Goal: Task Accomplishment & Management: Use online tool/utility

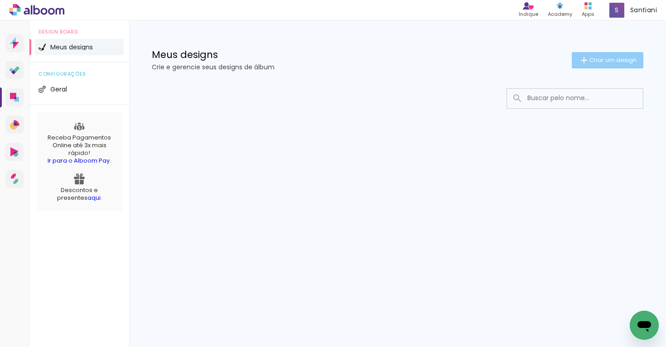
click at [608, 53] on paper-button "Criar um design" at bounding box center [608, 60] width 72 height 16
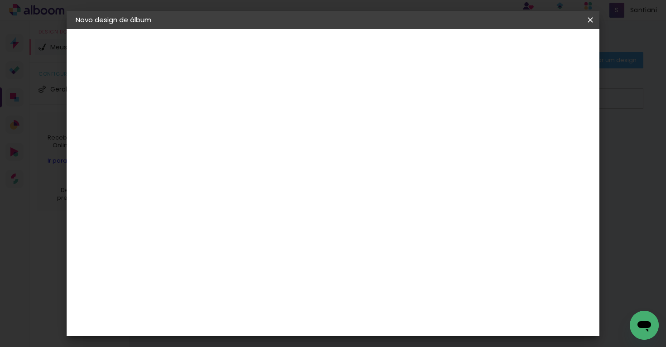
click at [224, 126] on input at bounding box center [224, 122] width 0 height 14
type input "G"
type input "Renan e Gabi"
type paper-input "Renan e Gabi"
click at [0, 0] on slot "Avançar" at bounding box center [0, 0] width 0 height 0
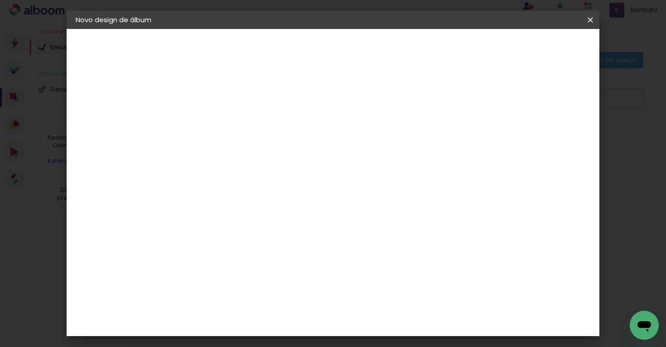
scroll to position [1295, 0]
click at [248, 343] on div "Lumière Imagem" at bounding box center [233, 350] width 30 height 15
click at [393, 53] on paper-button "Avançar" at bounding box center [371, 47] width 44 height 15
click at [259, 151] on input "text" at bounding box center [241, 158] width 35 height 14
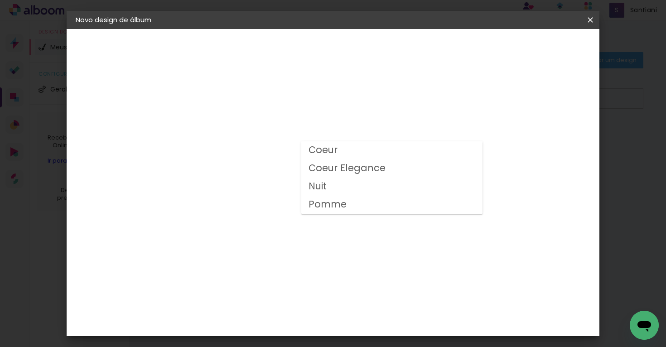
click at [360, 156] on paper-item "Coeur" at bounding box center [391, 150] width 181 height 18
type input "Coeur"
click at [319, 312] on span "25 × 25 cm" at bounding box center [302, 321] width 34 height 19
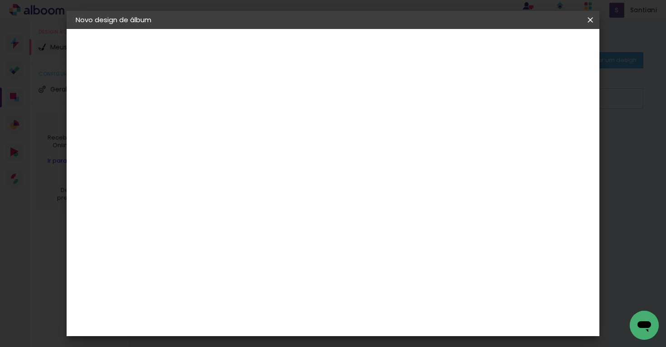
click at [0, 0] on slot "Avançar" at bounding box center [0, 0] width 0 height 0
click at [449, 98] on div at bounding box center [445, 98] width 8 height 8
type paper-checkbox "on"
click at [449, 95] on div at bounding box center [445, 98] width 8 height 8
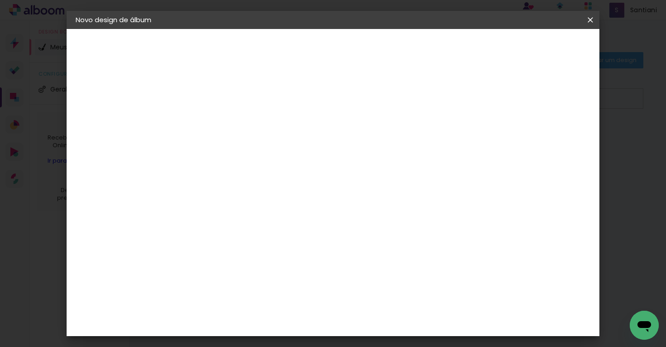
click at [510, 53] on paper-button "Iniciar design" at bounding box center [479, 47] width 59 height 15
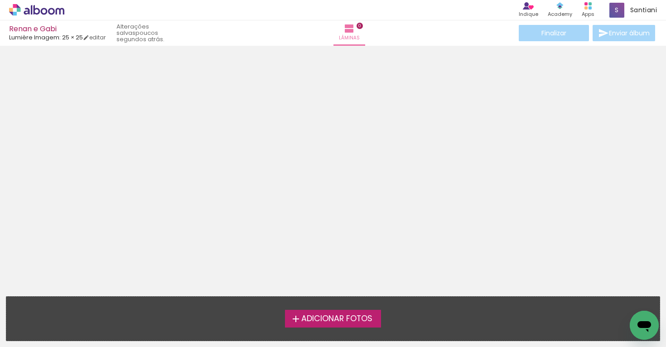
click at [326, 322] on span "Adicionar Fotos" at bounding box center [336, 319] width 71 height 8
click at [0, 0] on input "file" at bounding box center [0, 0] width 0 height 0
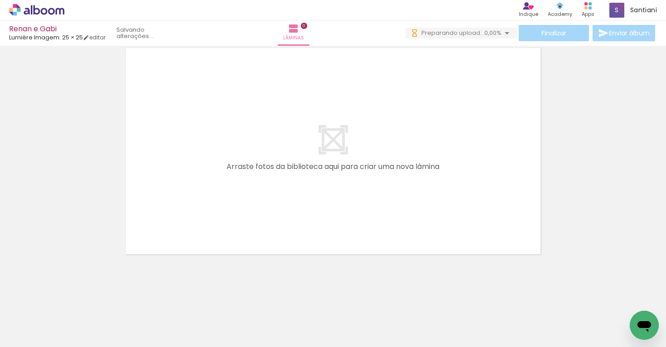
scroll to position [29, 0]
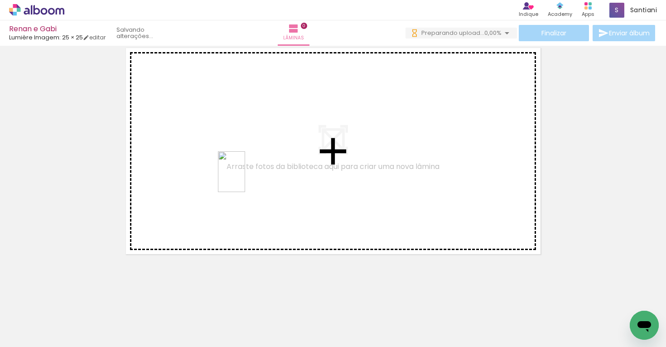
drag, startPoint x: 204, startPoint y: 313, endPoint x: 248, endPoint y: 172, distance: 147.4
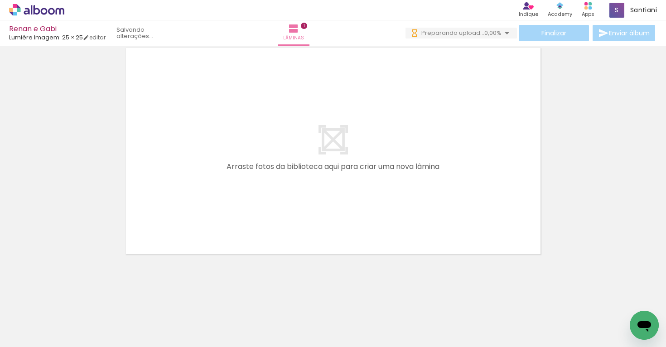
click at [248, 172] on quentale-workspace at bounding box center [333, 173] width 666 height 347
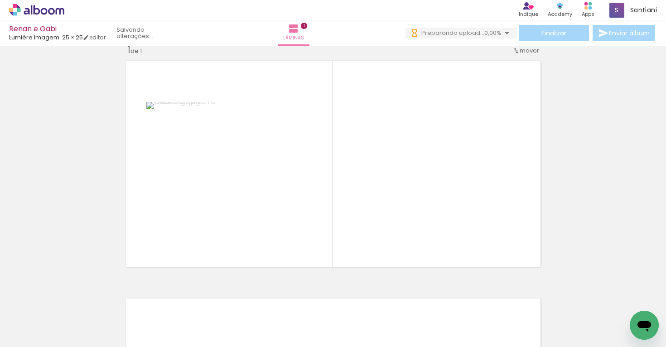
scroll to position [11, 0]
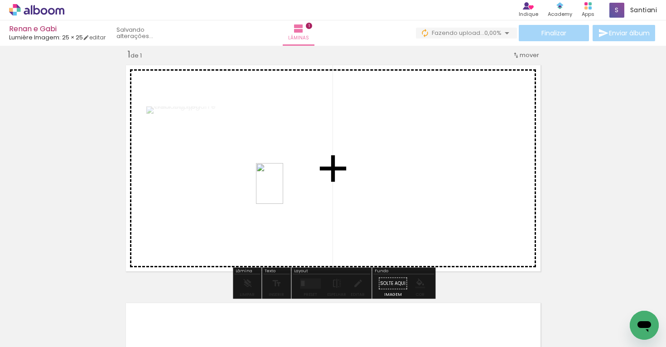
drag, startPoint x: 296, startPoint y: 323, endPoint x: 283, endPoint y: 190, distance: 133.5
click at [283, 190] on quentale-workspace at bounding box center [333, 173] width 666 height 347
drag, startPoint x: 400, startPoint y: 324, endPoint x: 395, endPoint y: 178, distance: 146.1
click at [395, 178] on quentale-workspace at bounding box center [333, 173] width 666 height 347
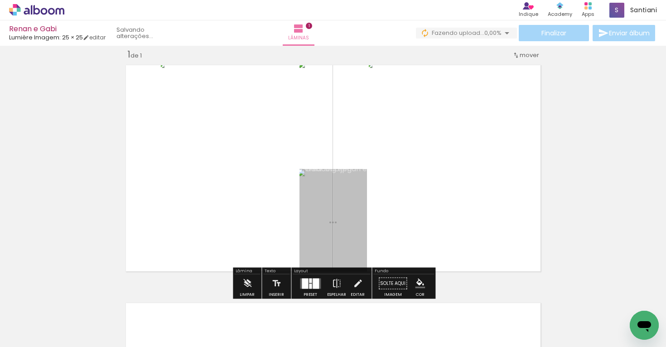
drag, startPoint x: 456, startPoint y: 330, endPoint x: 413, endPoint y: 154, distance: 181.6
click at [413, 154] on quentale-workspace at bounding box center [333, 173] width 666 height 347
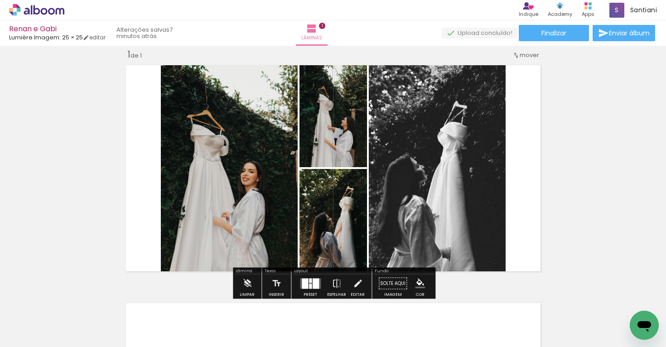
click at [372, 74] on div at bounding box center [403, 70] width 63 height 14
click at [345, 143] on quentale-photo at bounding box center [334, 114] width 68 height 107
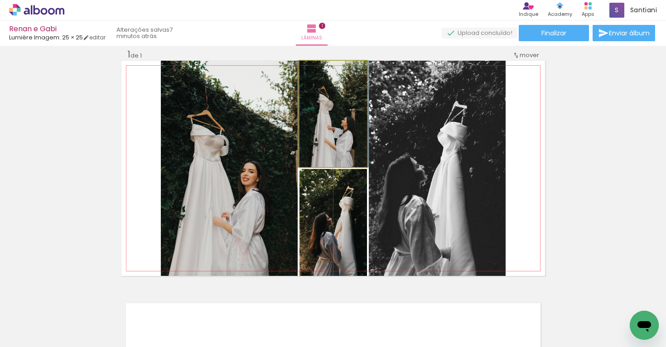
click at [330, 121] on quentale-photo at bounding box center [334, 114] width 68 height 107
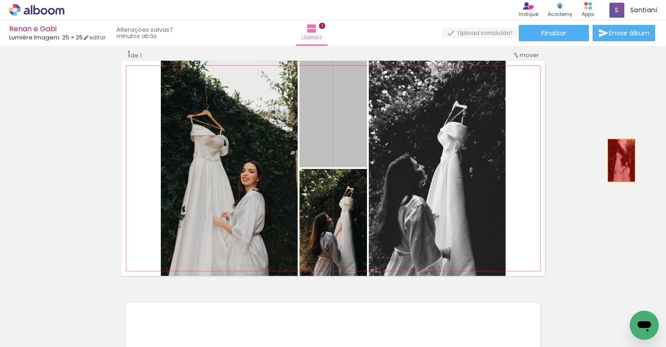
drag, startPoint x: 330, startPoint y: 121, endPoint x: 621, endPoint y: 161, distance: 293.9
click at [621, 161] on div "Inserir lâmina 1 de 1" at bounding box center [333, 276] width 666 height 476
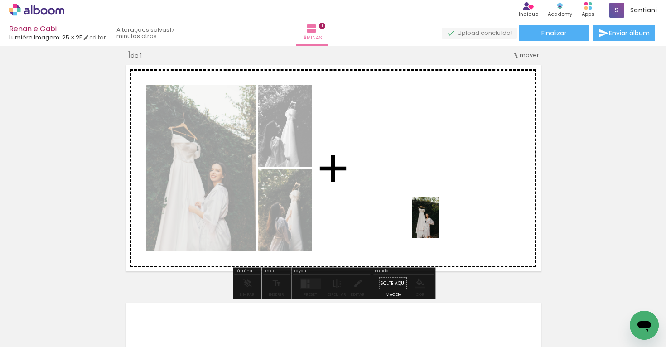
drag, startPoint x: 597, startPoint y: 327, endPoint x: 421, endPoint y: 216, distance: 208.2
click at [421, 216] on quentale-workspace at bounding box center [333, 173] width 666 height 347
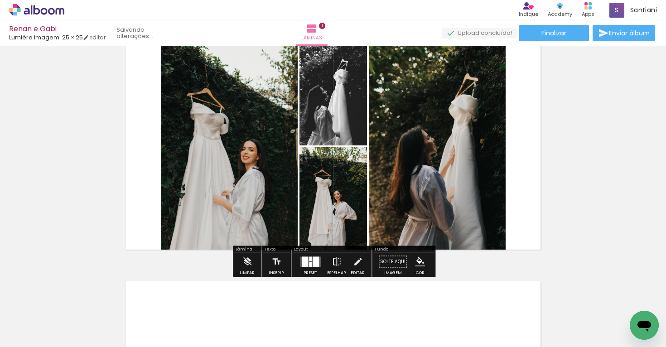
scroll to position [37, 0]
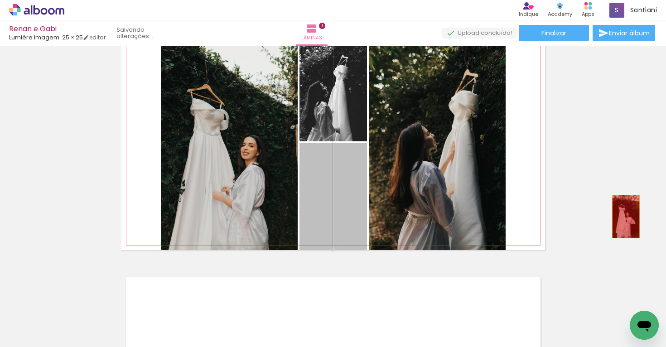
drag, startPoint x: 345, startPoint y: 187, endPoint x: 626, endPoint y: 217, distance: 282.6
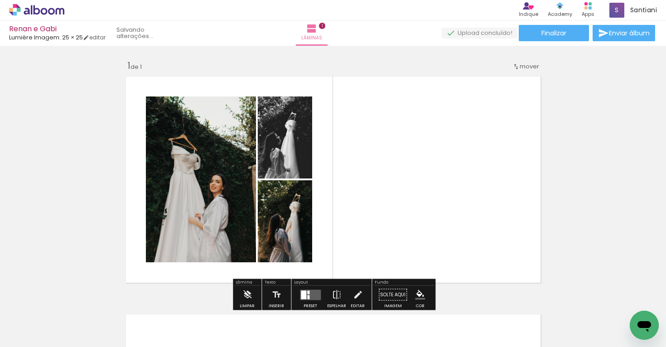
scroll to position [0, 0]
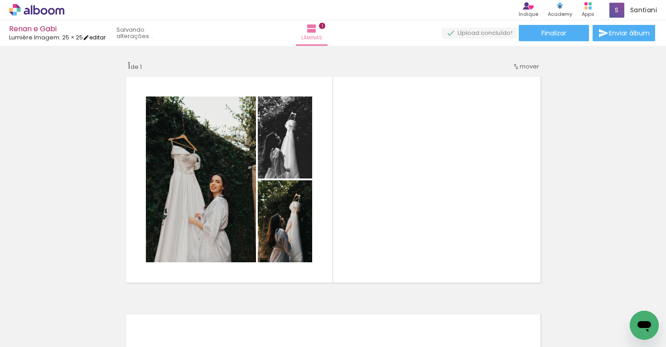
click at [89, 38] on iron-icon at bounding box center [86, 37] width 6 height 6
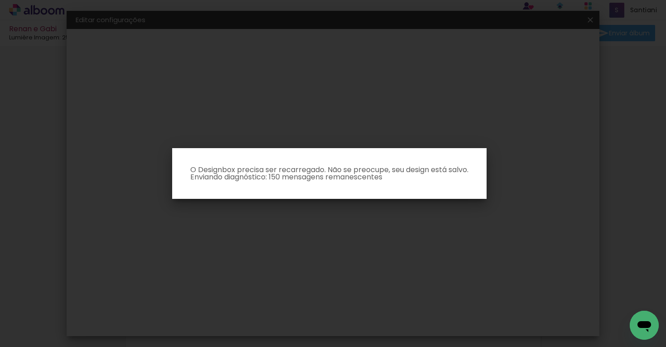
click at [151, 137] on iron-overlay-backdrop at bounding box center [333, 173] width 666 height 347
click at [349, 135] on iron-overlay-backdrop at bounding box center [333, 173] width 666 height 347
click at [556, 167] on iron-overlay-backdrop at bounding box center [333, 173] width 666 height 347
click at [523, 233] on iron-overlay-backdrop at bounding box center [333, 173] width 666 height 347
click at [493, 121] on iron-overlay-backdrop at bounding box center [333, 173] width 666 height 347
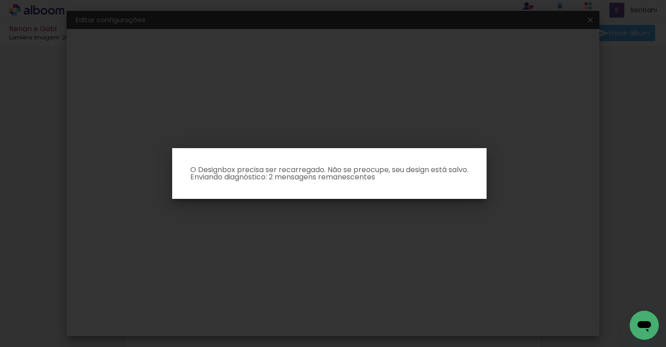
click at [427, 95] on iron-overlay-backdrop at bounding box center [333, 173] width 666 height 347
click at [309, 184] on paper-dialog "O Designbox precisa ser recarregado. Não se preocupe, seu design está salvo. En…" at bounding box center [329, 173] width 315 height 51
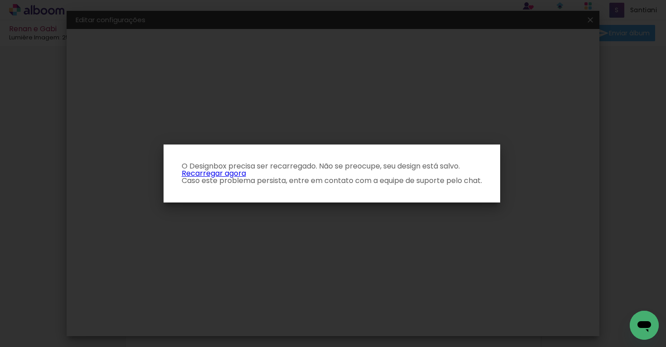
click at [214, 175] on p "O Designbox precisa ser recarregado. Não se preocupe, seu design está salvo. Re…" at bounding box center [332, 174] width 322 height 22
